Goal: Transaction & Acquisition: Purchase product/service

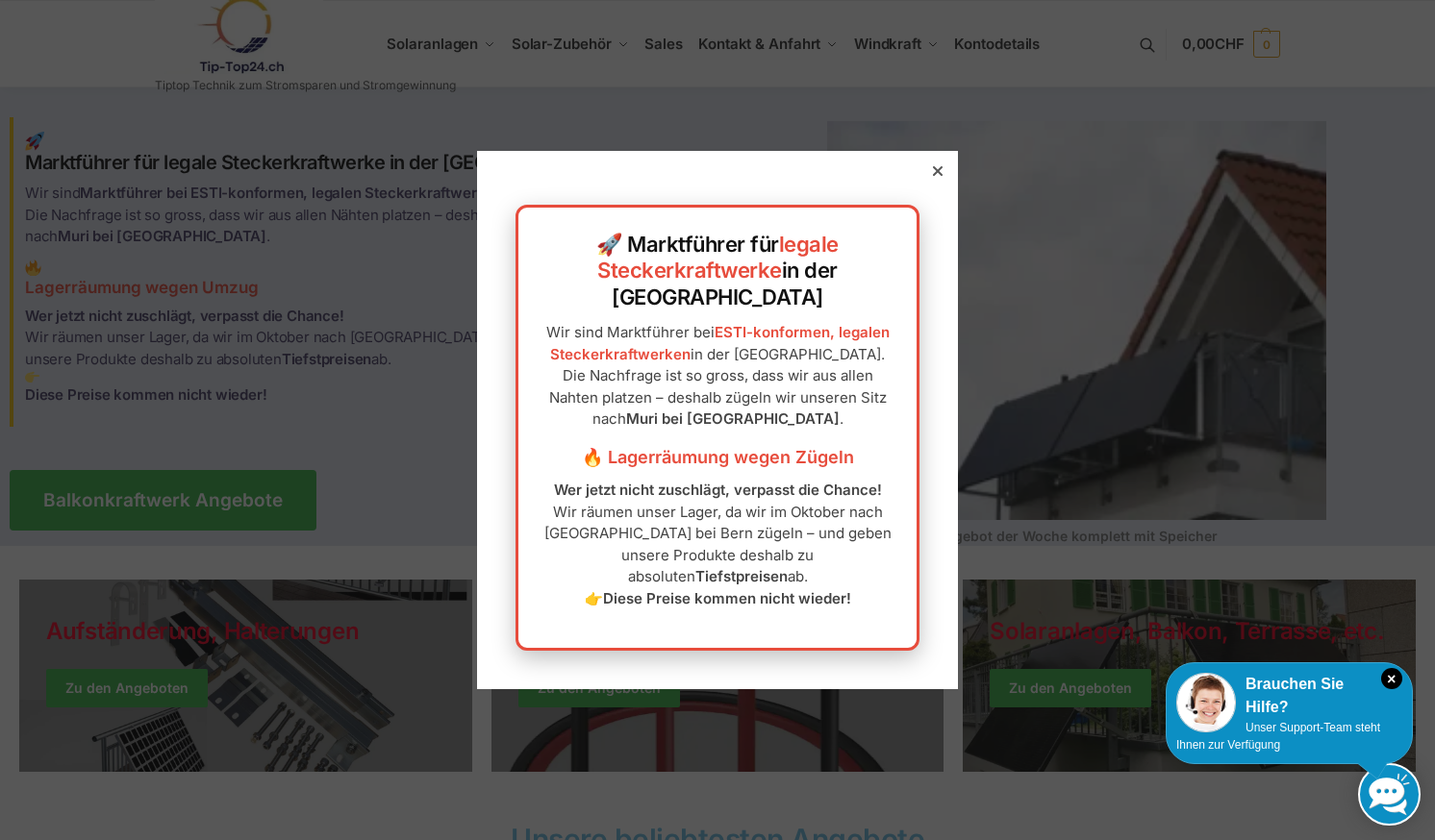
click at [929, 179] on div at bounding box center [937, 171] width 17 height 17
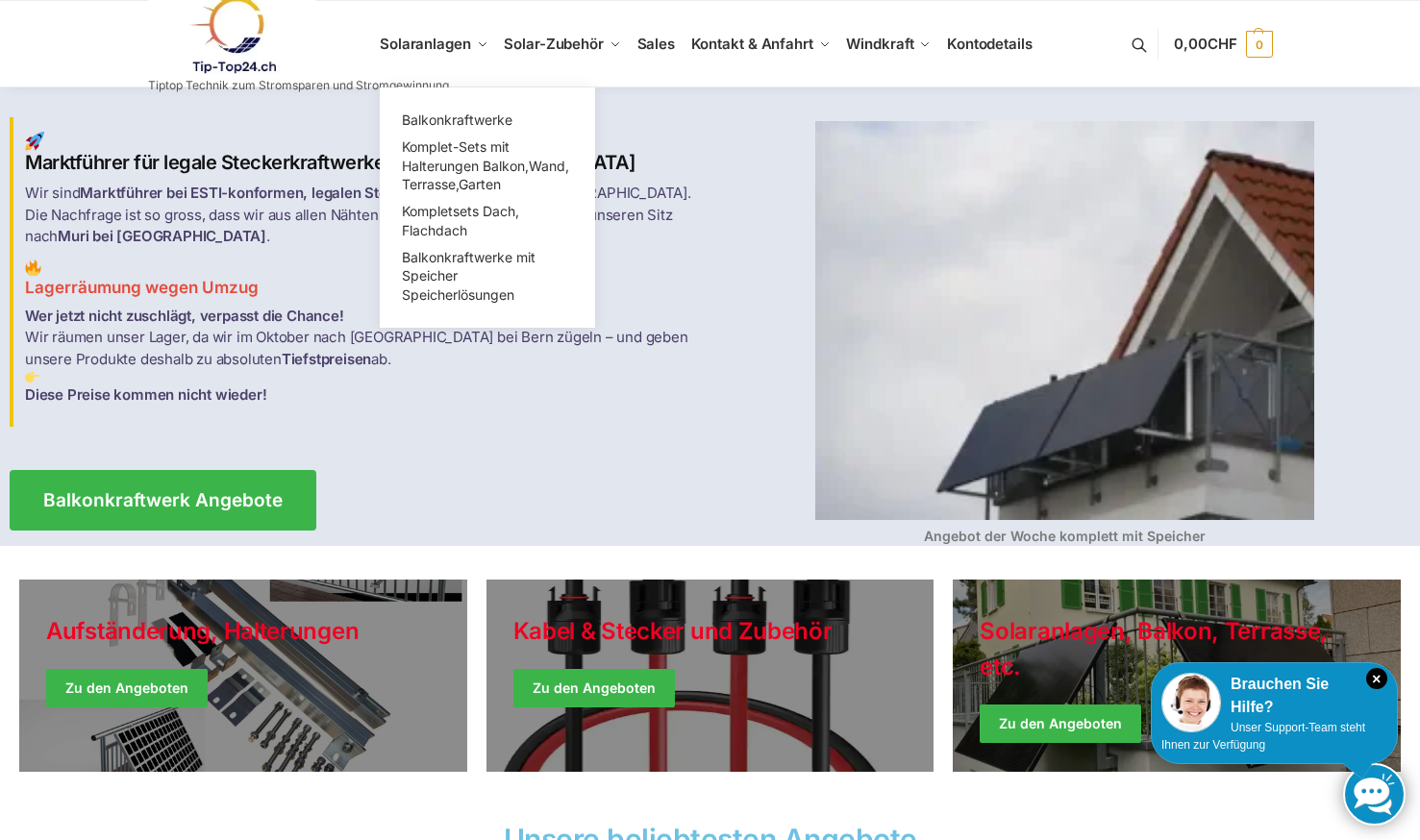
click at [478, 57] on link "Solaranlagen" at bounding box center [437, 44] width 116 height 86
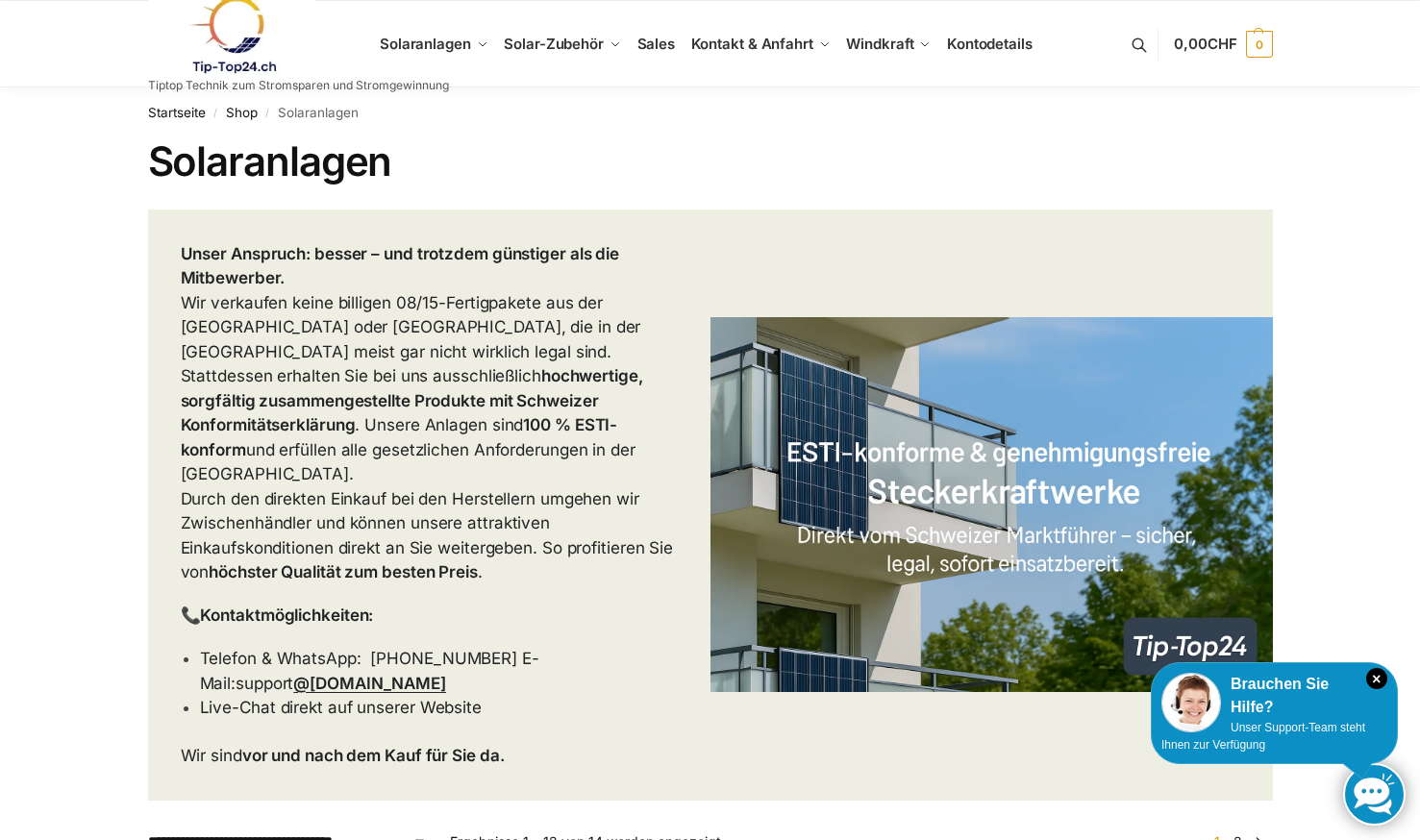
click at [470, 46] on link "Solaranlagen" at bounding box center [437, 44] width 116 height 86
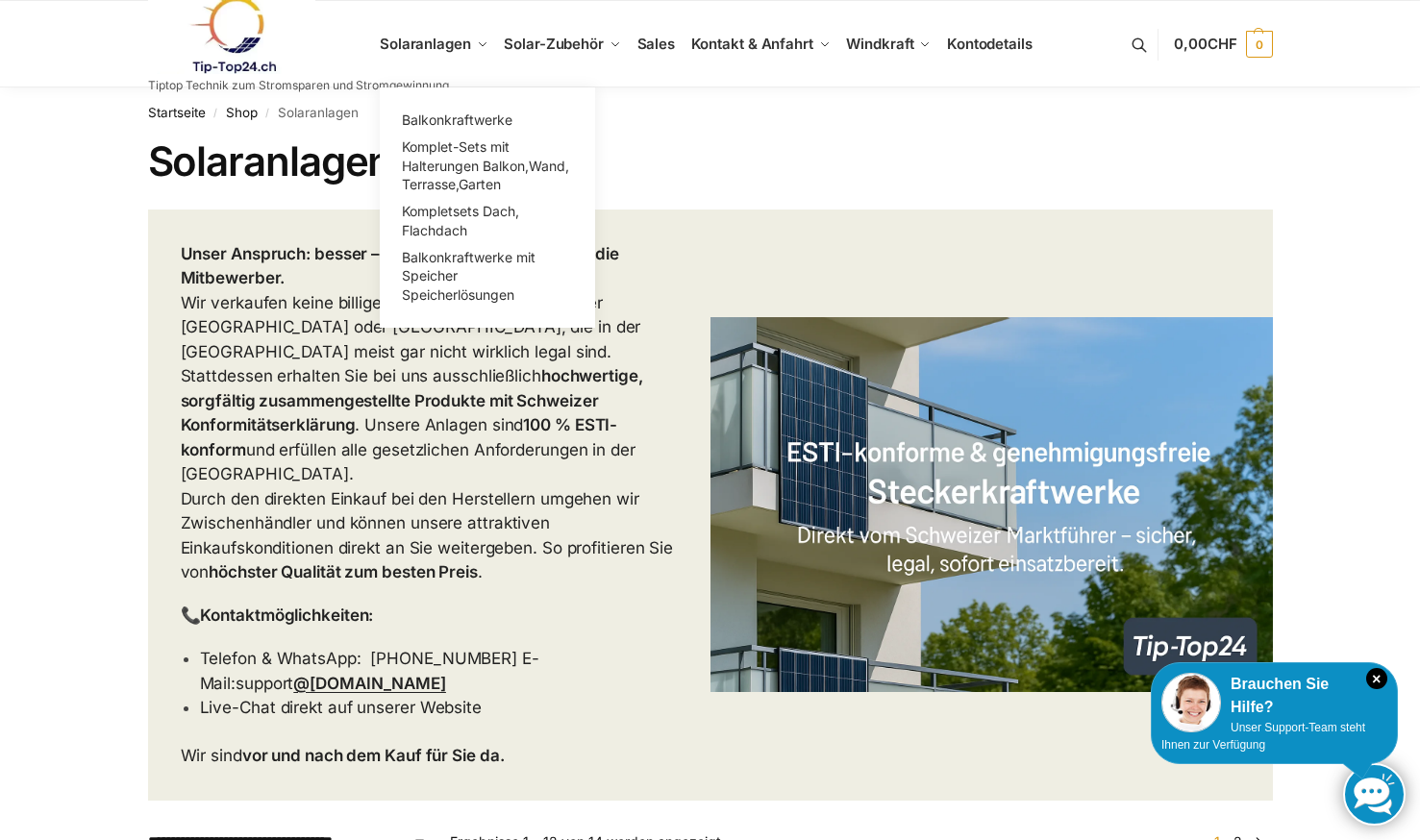
click at [469, 49] on span "Solaranlagen" at bounding box center [425, 44] width 91 height 18
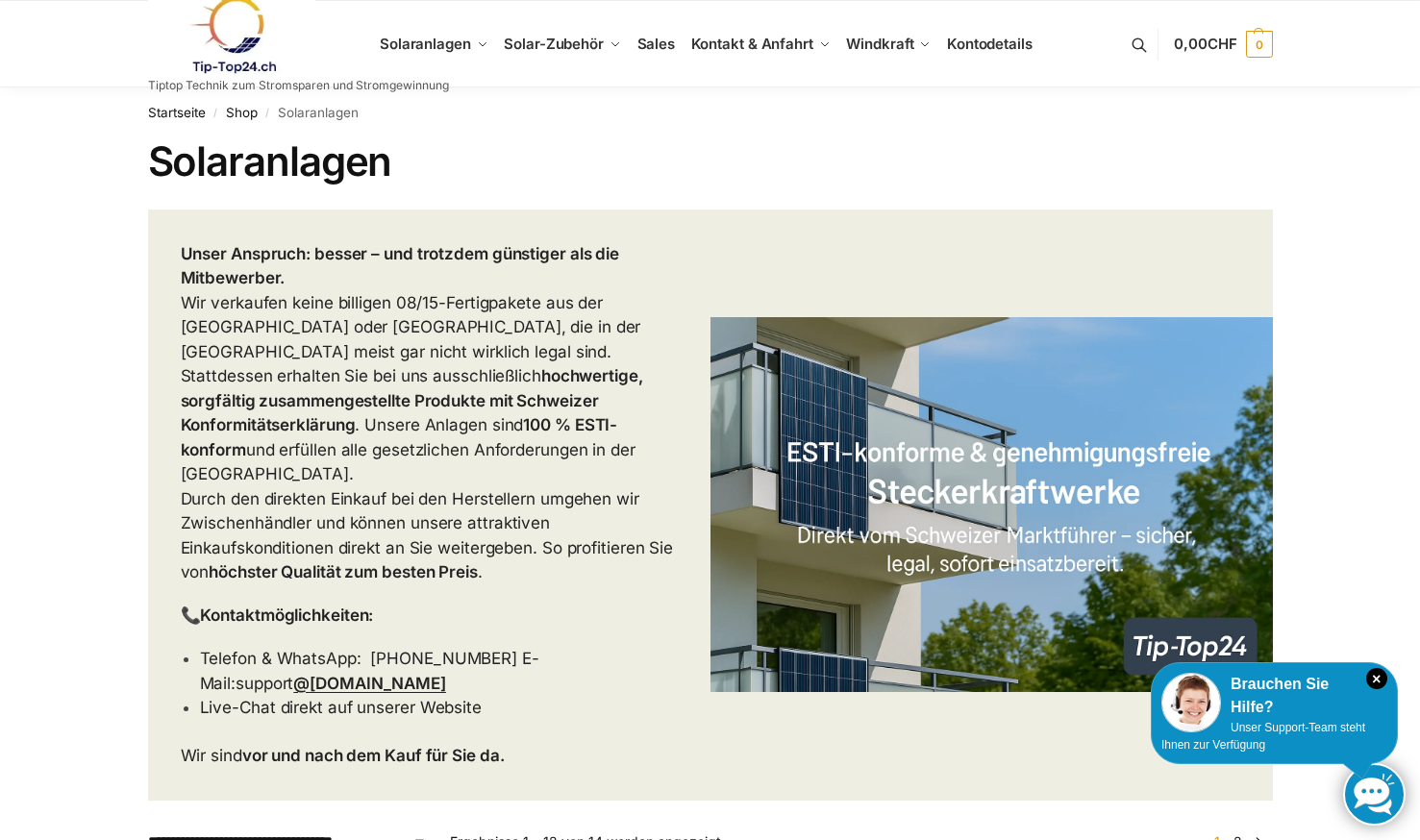
click at [469, 30] on link "Solaranlagen" at bounding box center [437, 44] width 116 height 86
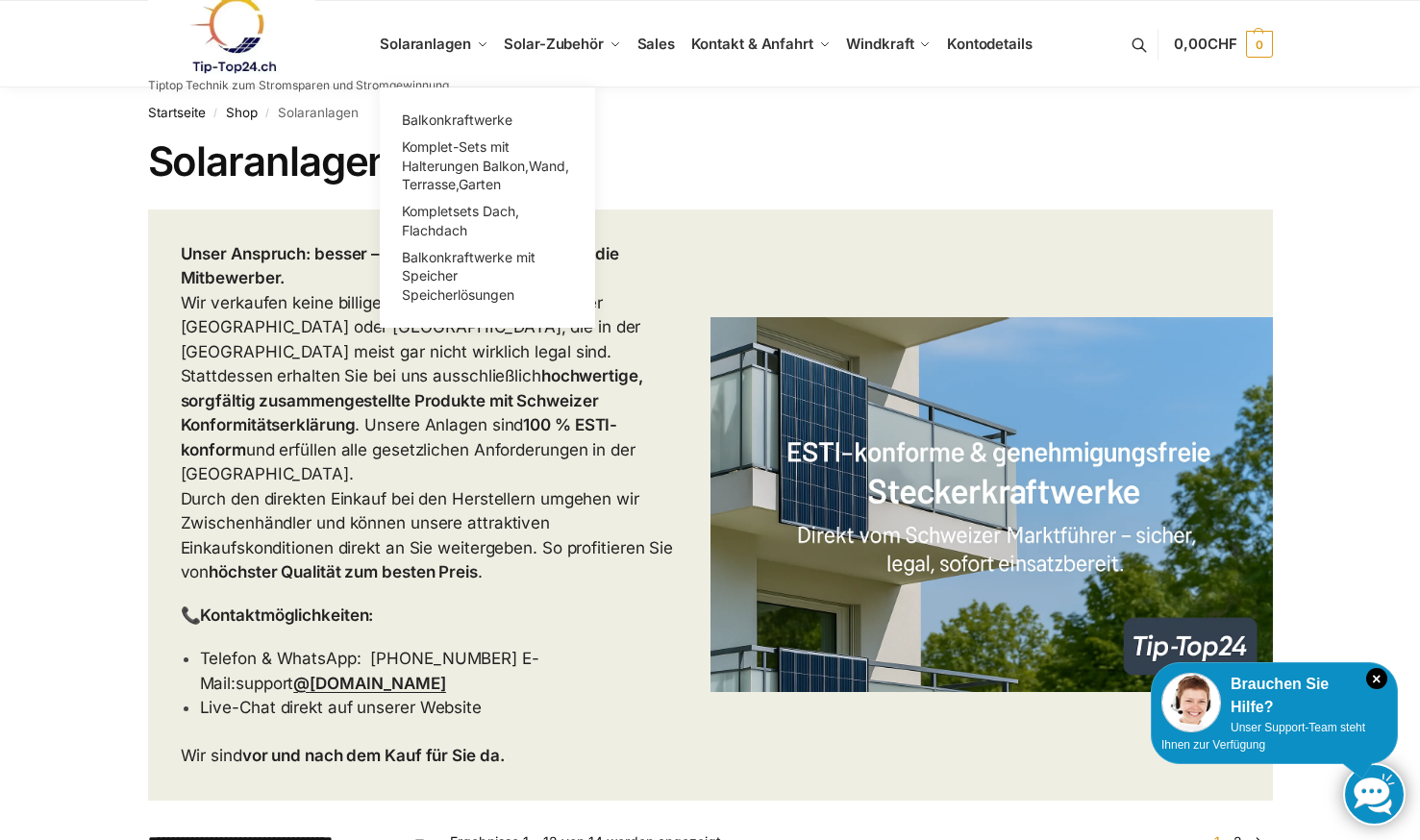
click at [488, 226] on link "Kompletsets Dach, Flachdach" at bounding box center [487, 221] width 192 height 47
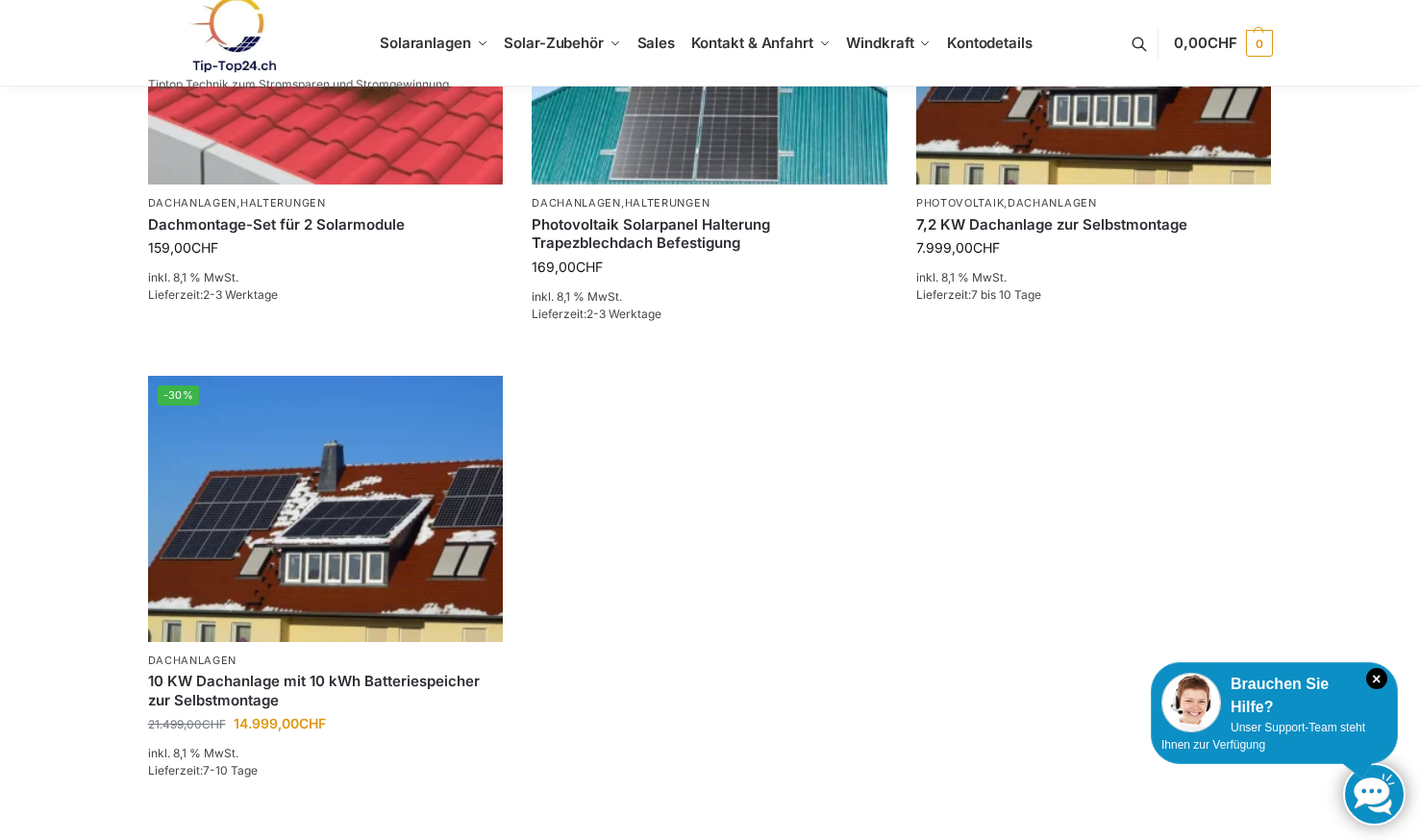
scroll to position [740, 0]
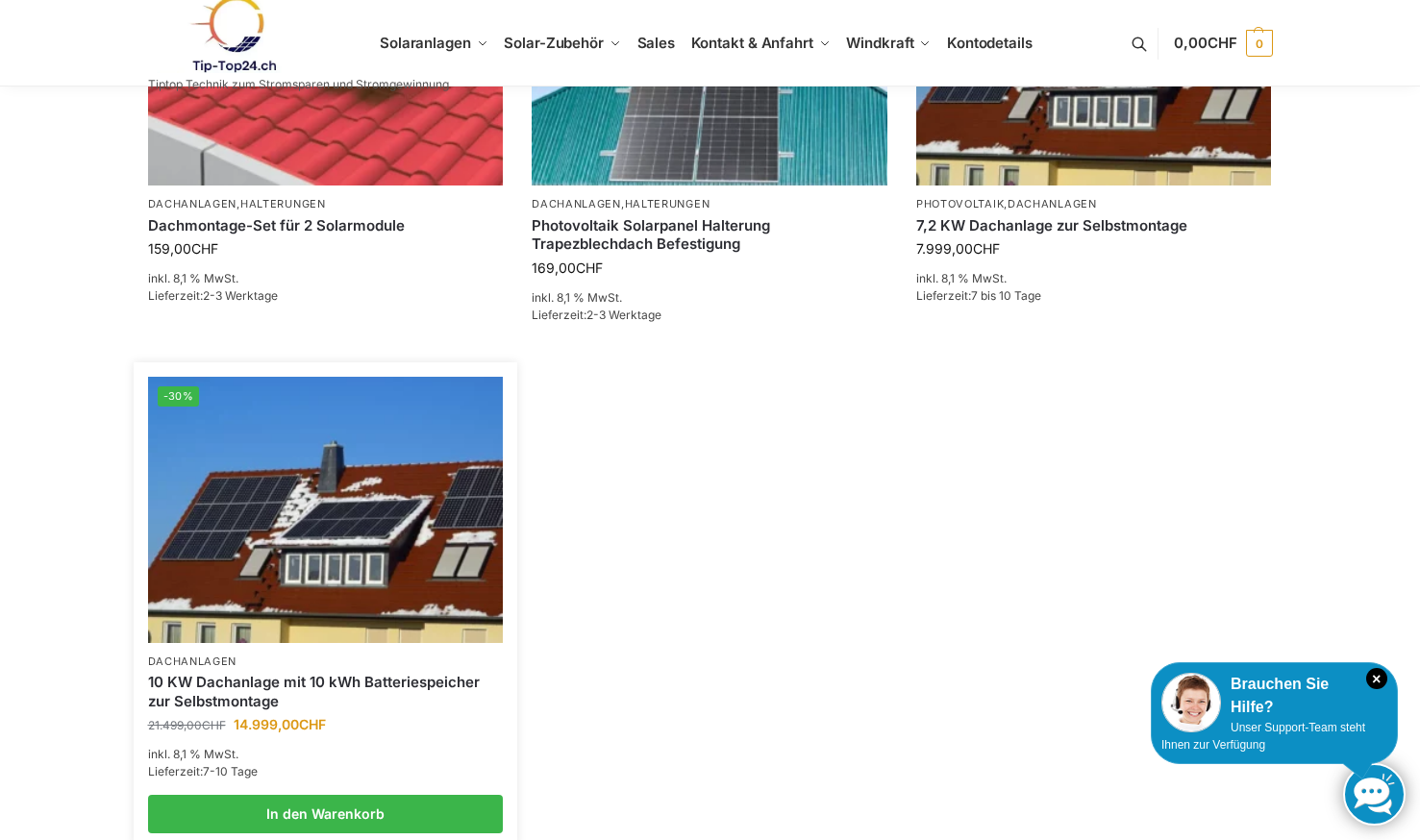
click at [457, 676] on link "10 KW Dachanlage mit 10 kWh Batteriespeicher zur Selbstmontage" at bounding box center [326, 692] width 356 height 38
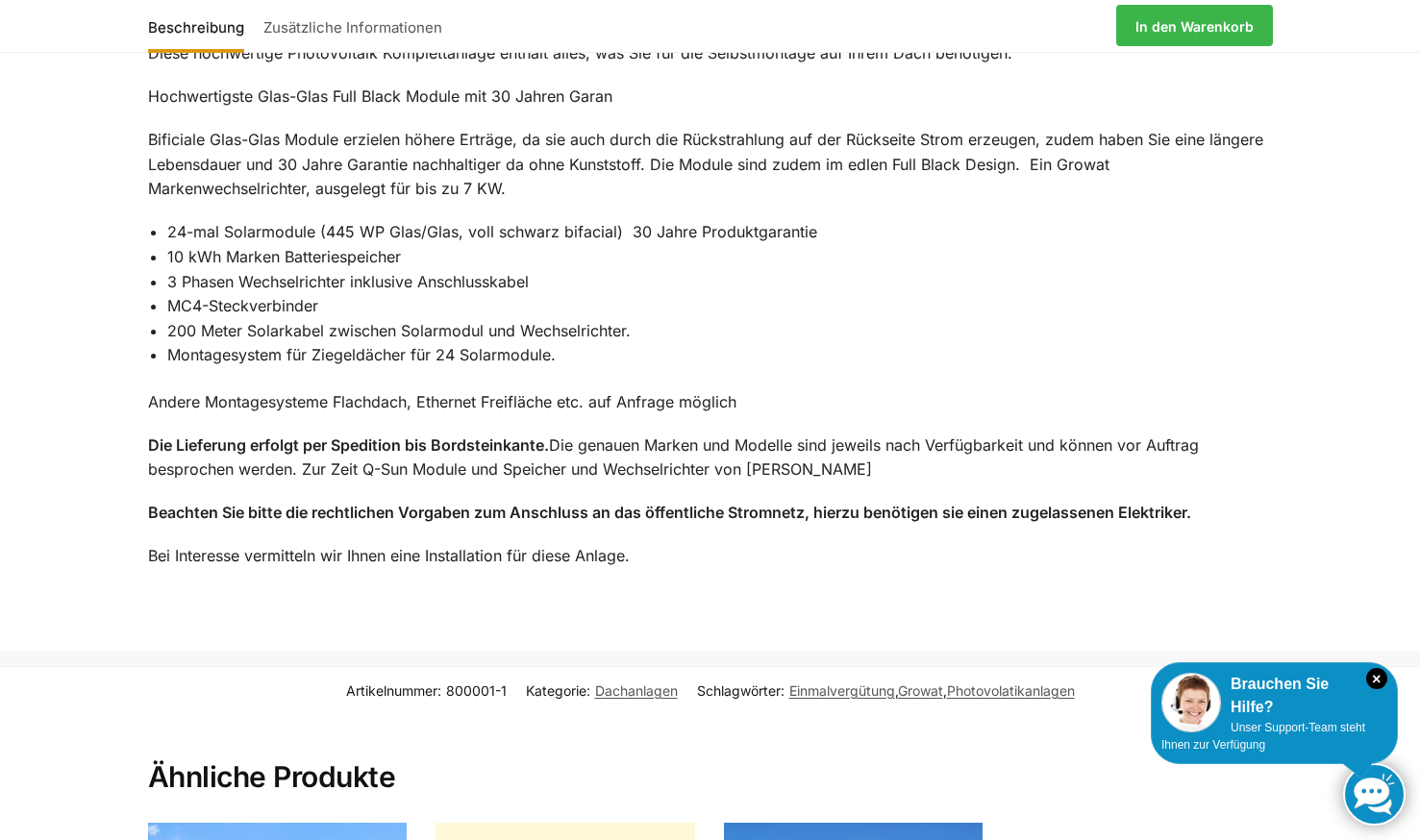
scroll to position [1370, 0]
